Goal: Information Seeking & Learning: Learn about a topic

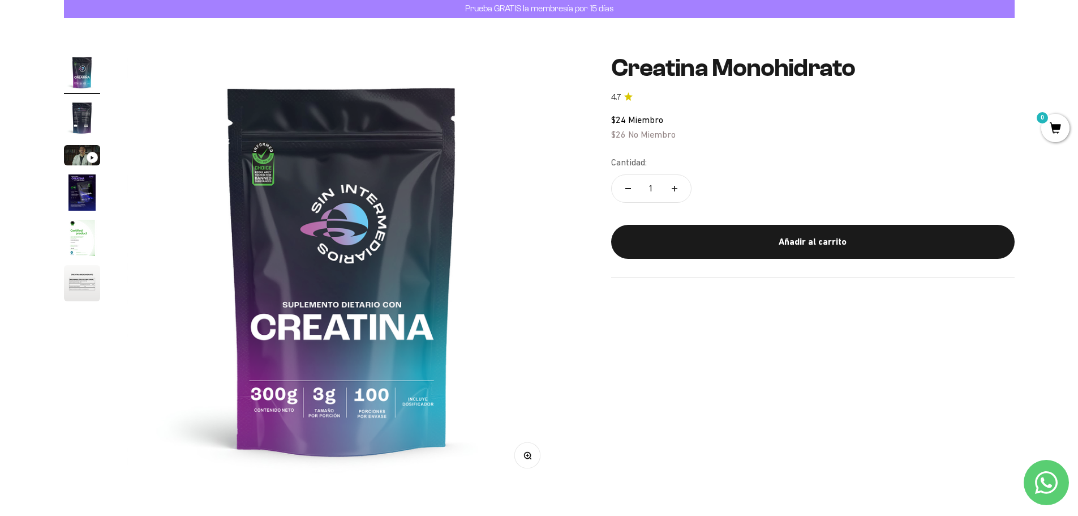
click at [78, 275] on img "Ir al artículo 6" at bounding box center [82, 283] width 36 height 36
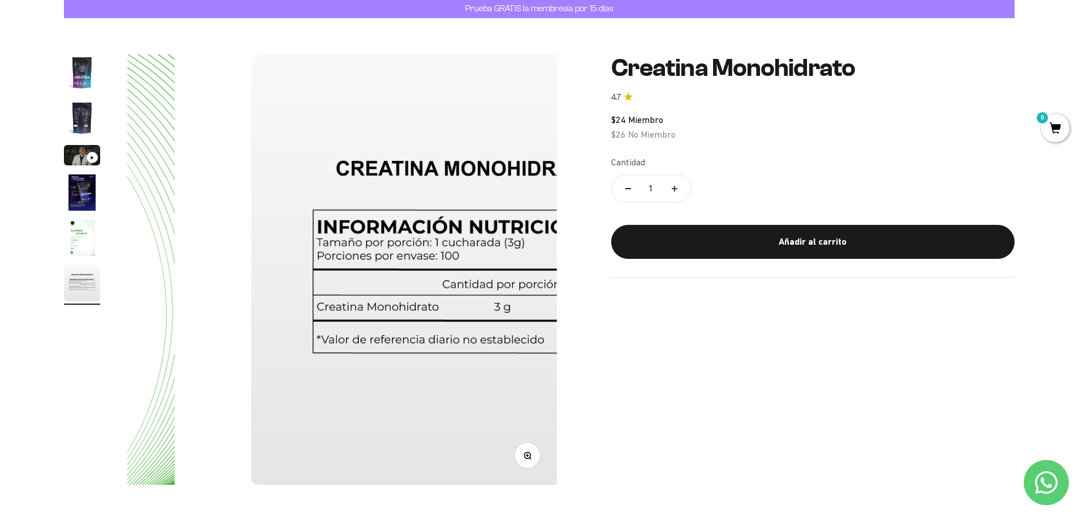
scroll to position [0, 2216]
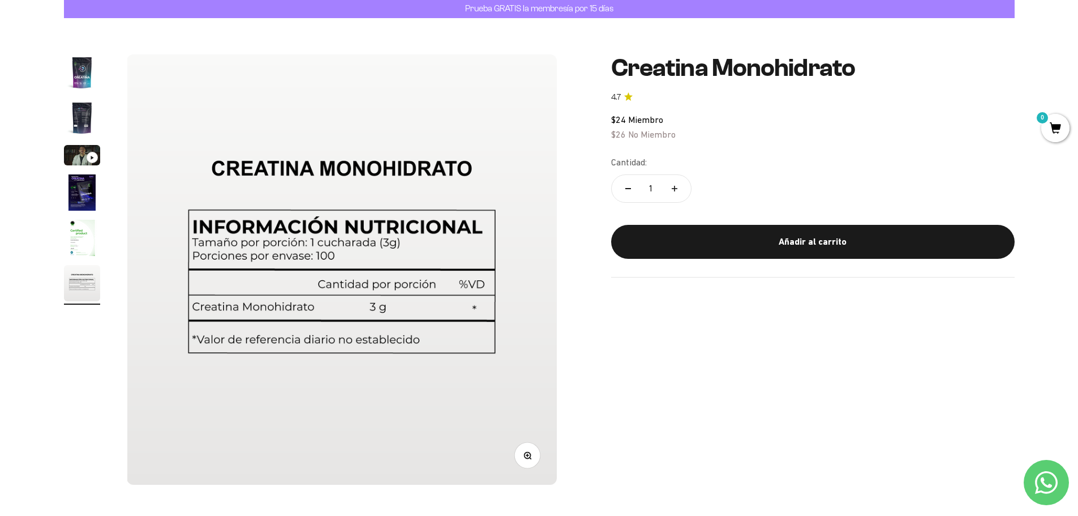
click at [85, 246] on img "Ir al artículo 5" at bounding box center [82, 238] width 36 height 36
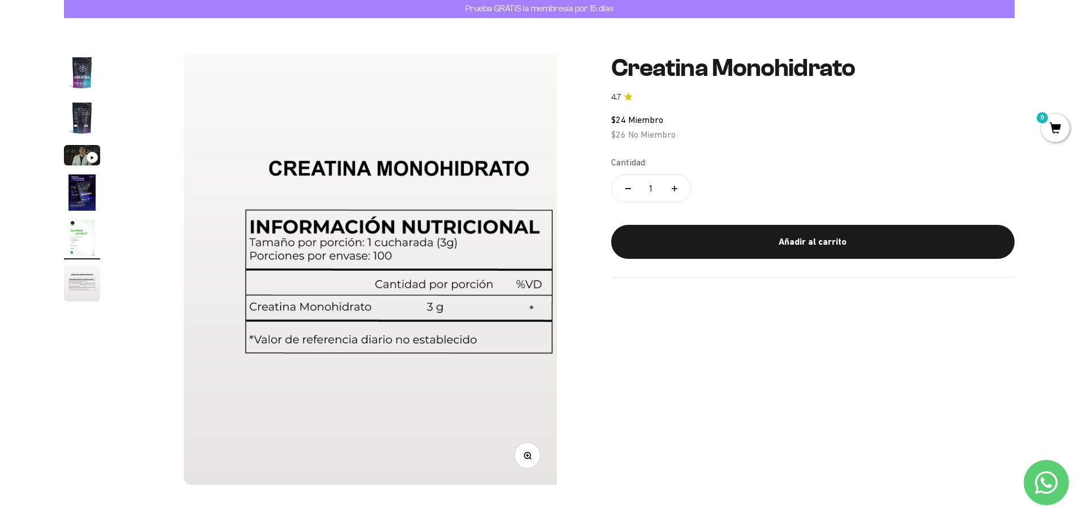
scroll to position [0, 1773]
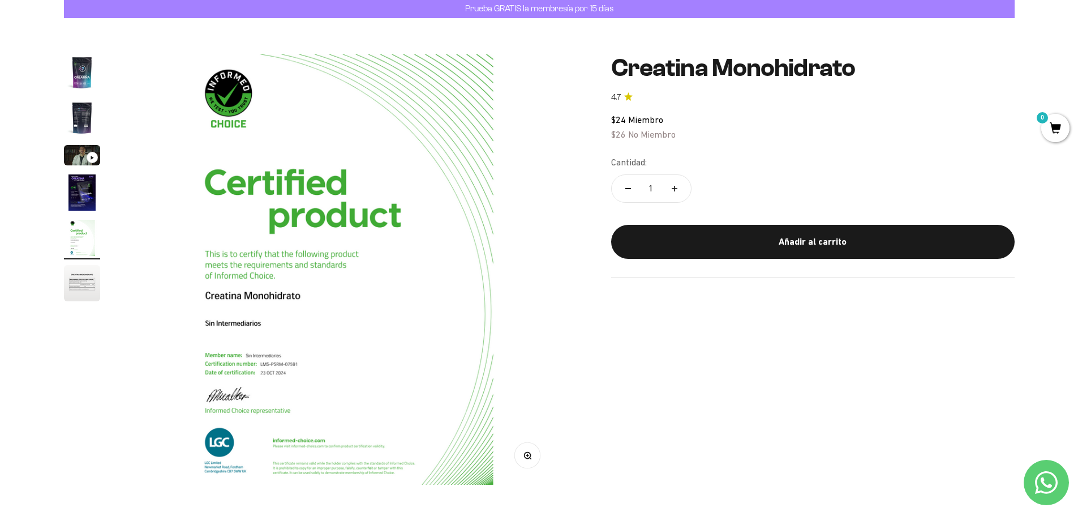
click at [84, 204] on img "Ir al artículo 4" at bounding box center [82, 192] width 36 height 36
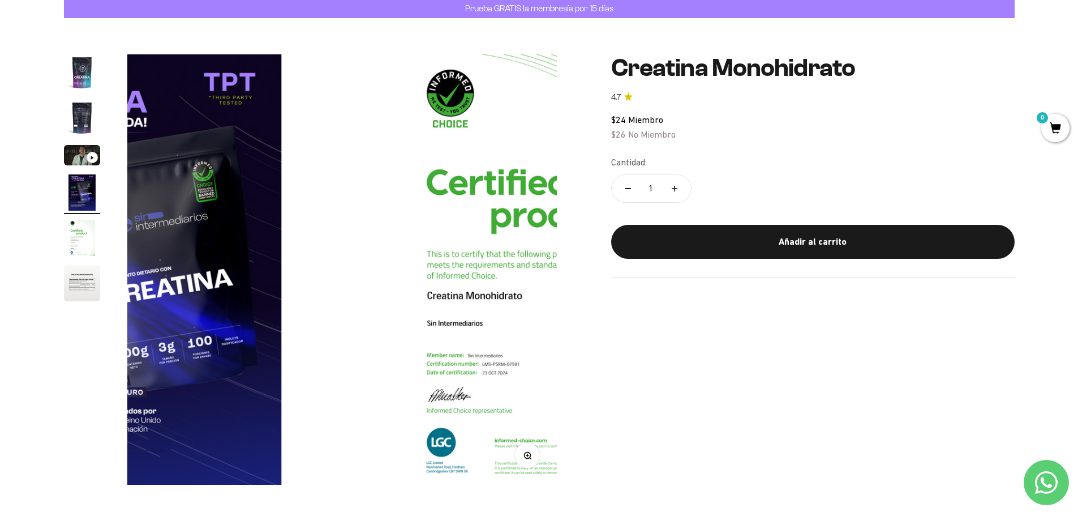
scroll to position [0, 1330]
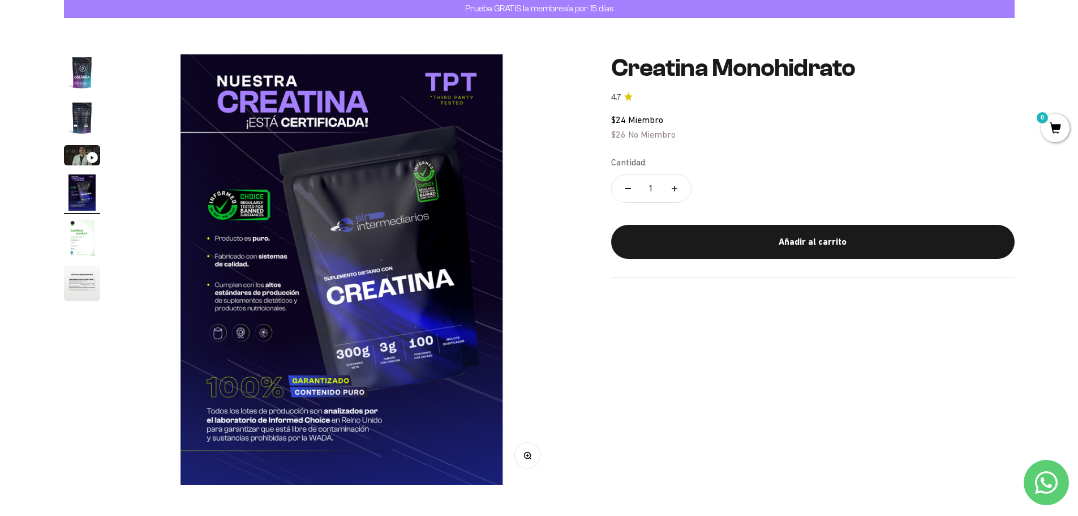
click at [86, 153] on img "Ir al artículo 3" at bounding box center [82, 155] width 36 height 20
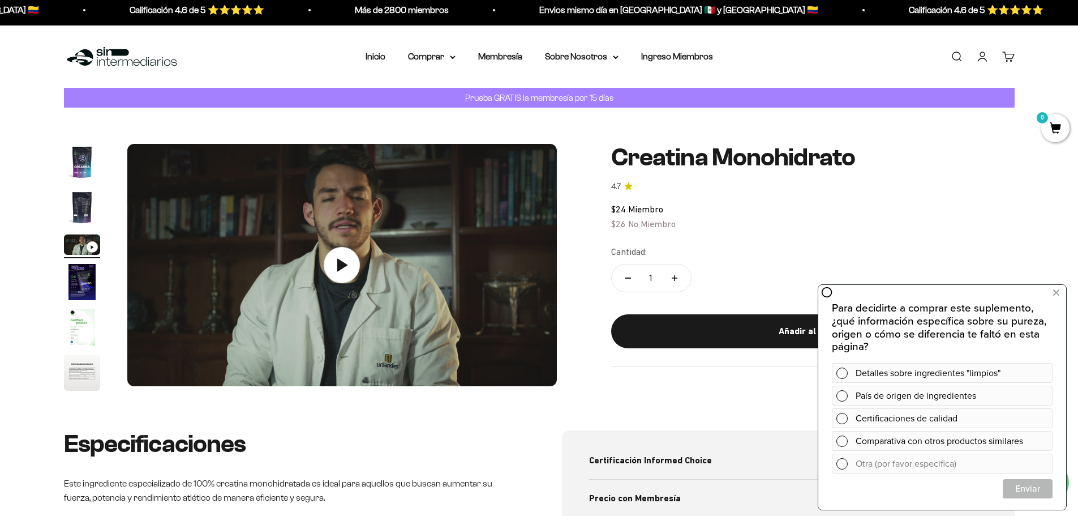
scroll to position [0, 0]
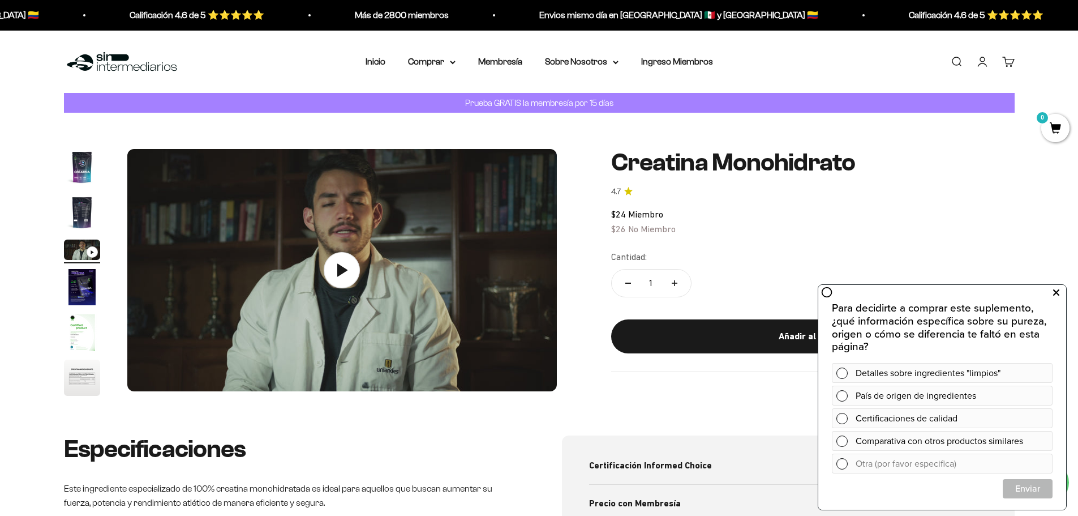
click at [1055, 293] on icon at bounding box center [1056, 292] width 6 height 15
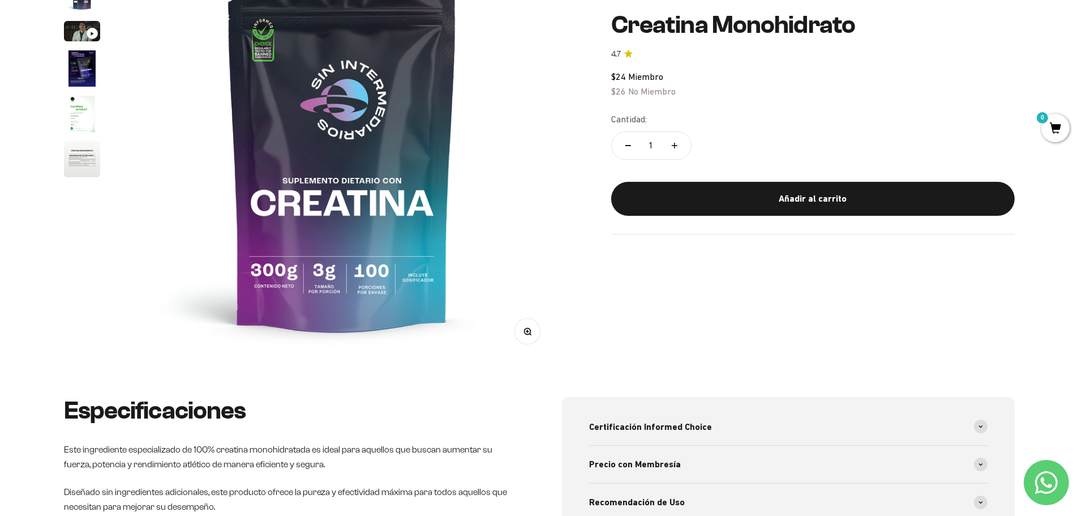
scroll to position [283, 0]
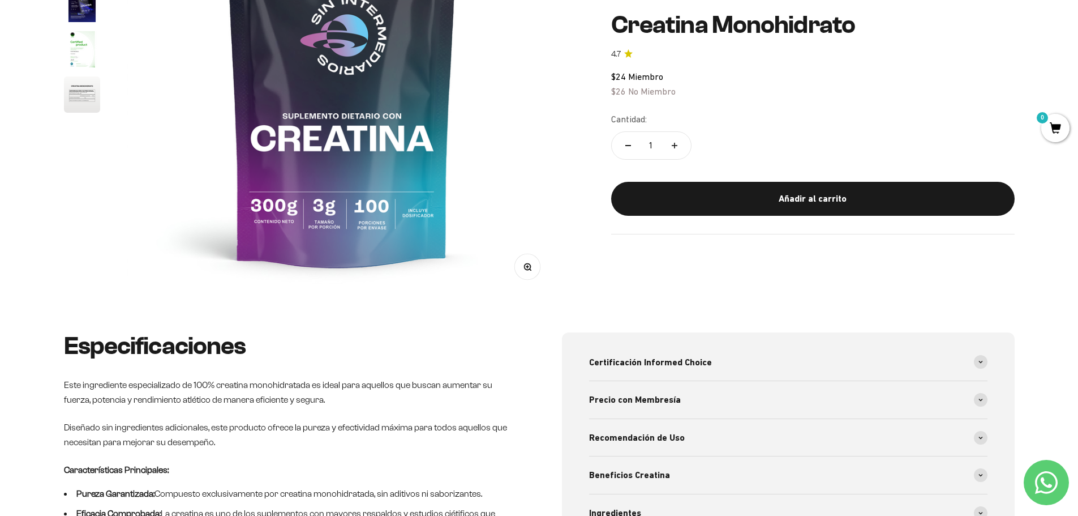
click at [333, 139] on img at bounding box center [342, 81] width 430 height 430
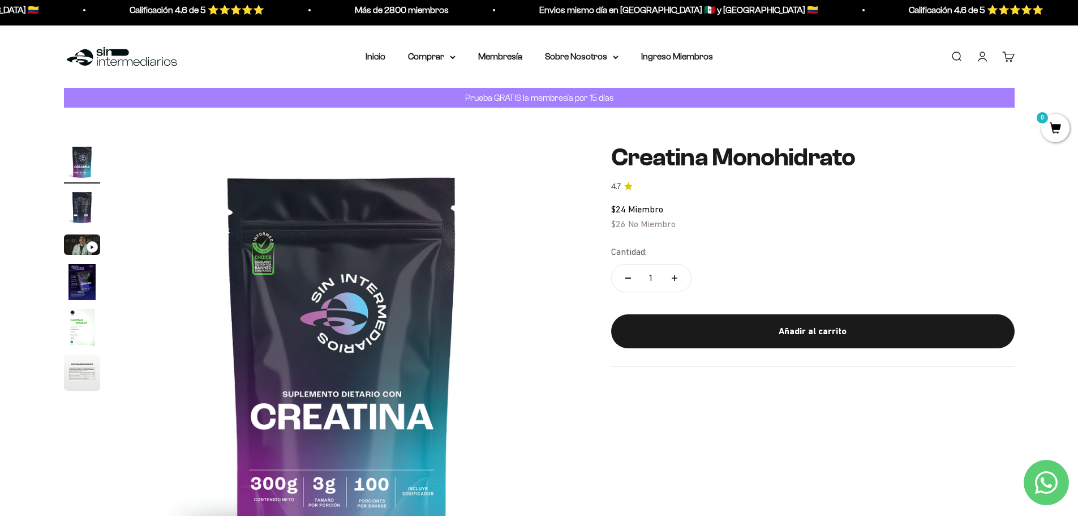
scroll to position [0, 0]
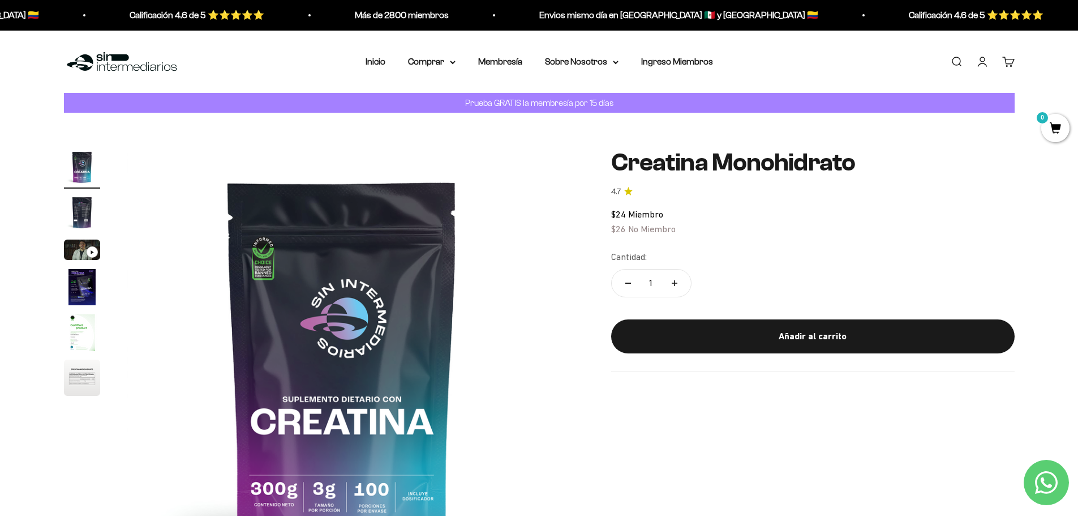
click at [422, 280] on img at bounding box center [342, 364] width 430 height 430
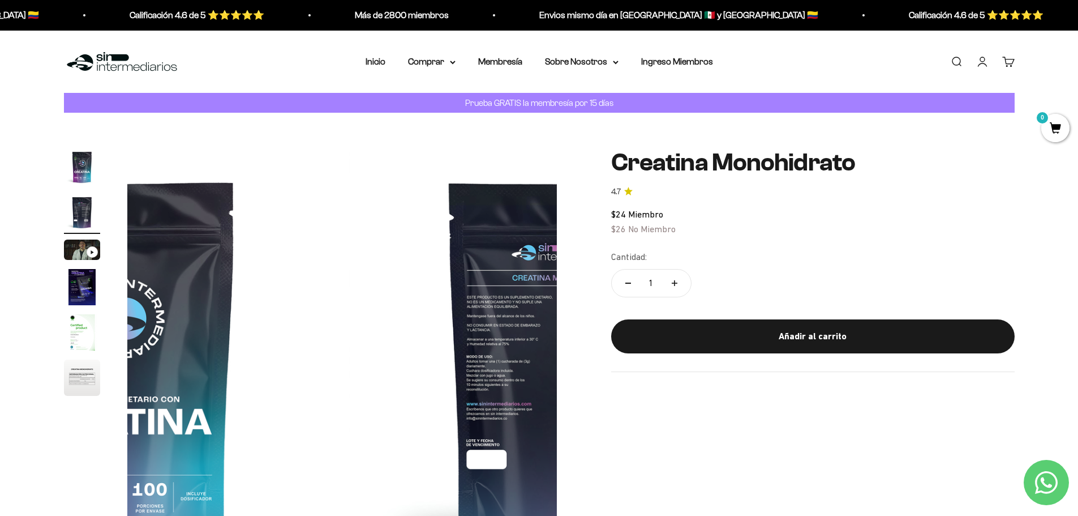
scroll to position [0, 443]
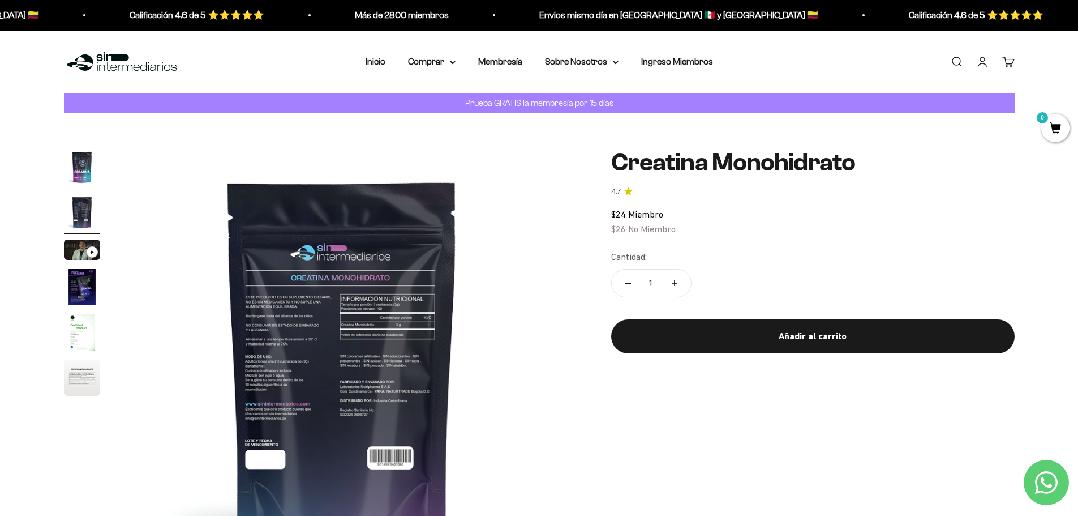
click at [437, 273] on img at bounding box center [342, 364] width 430 height 430
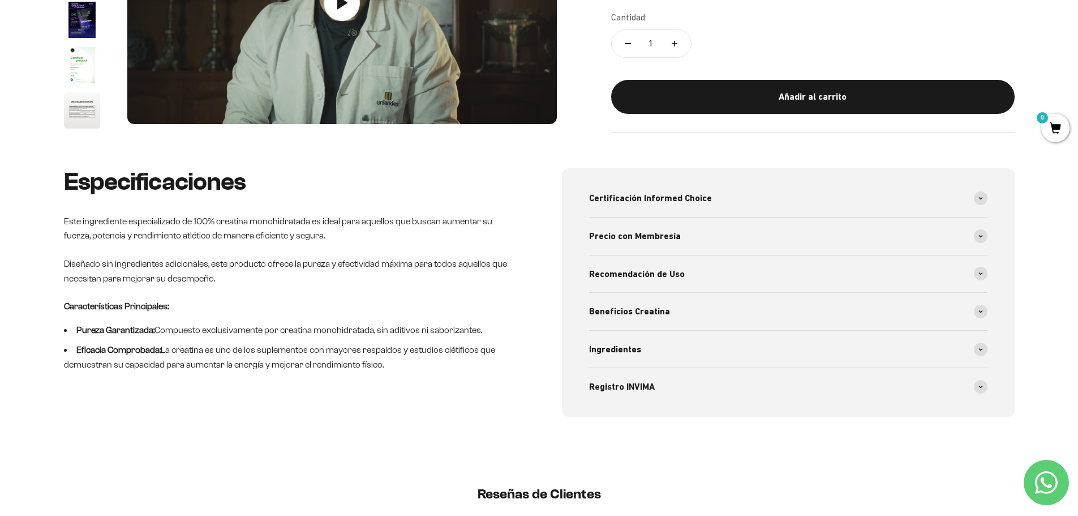
scroll to position [283, 0]
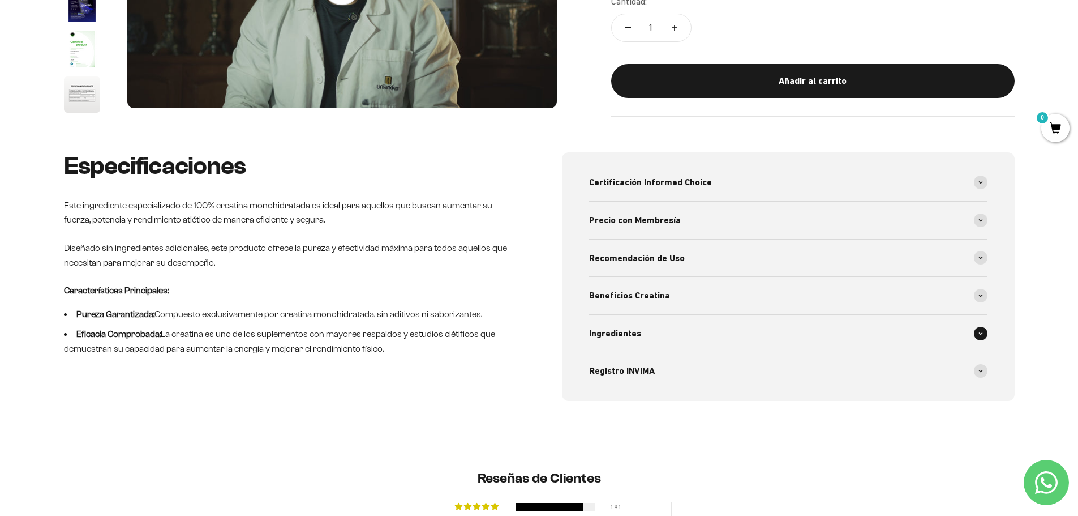
click at [638, 338] on span "Ingredientes" at bounding box center [615, 333] width 52 height 15
